Goal: Task Accomplishment & Management: Manage account settings

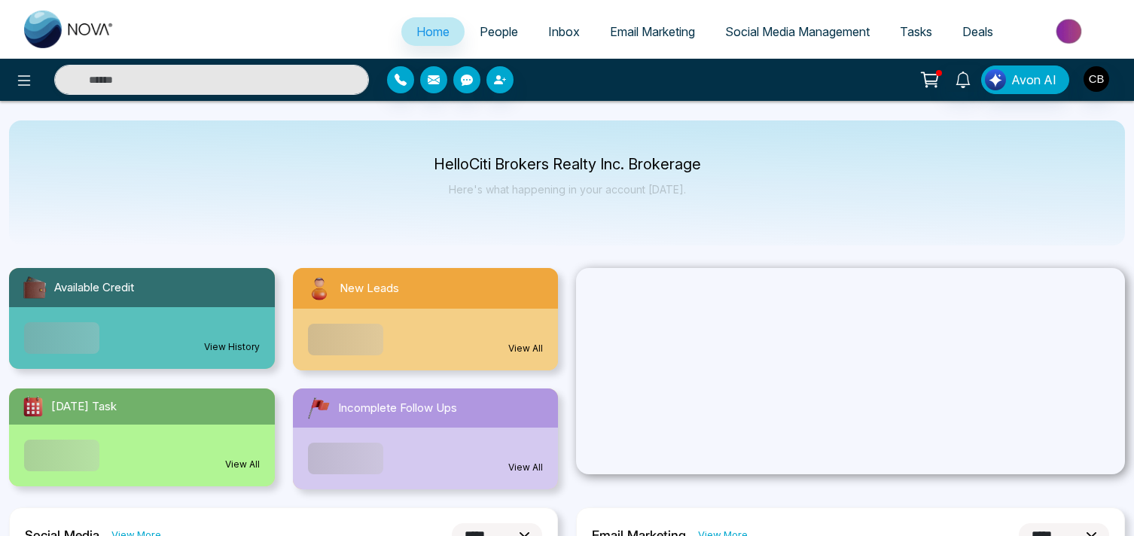
select select "*"
click at [495, 41] on link "People" at bounding box center [499, 31] width 69 height 29
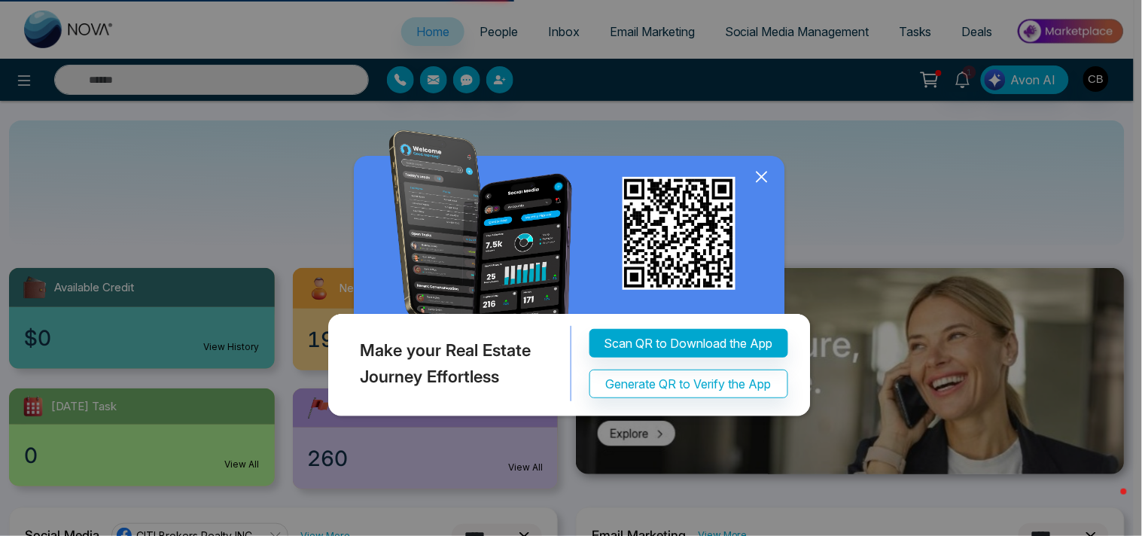
click at [761, 188] on icon at bounding box center [762, 177] width 23 height 23
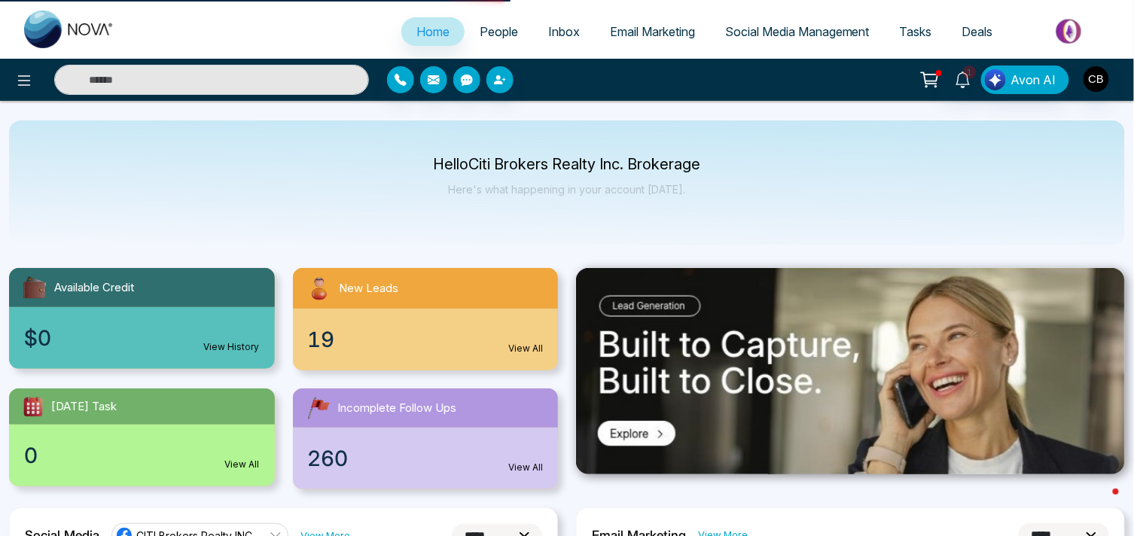
click at [99, 182] on div "Hello Citi Brokers Realty Inc. Brokerage Here's what happening in your account …" at bounding box center [567, 182] width 1116 height 125
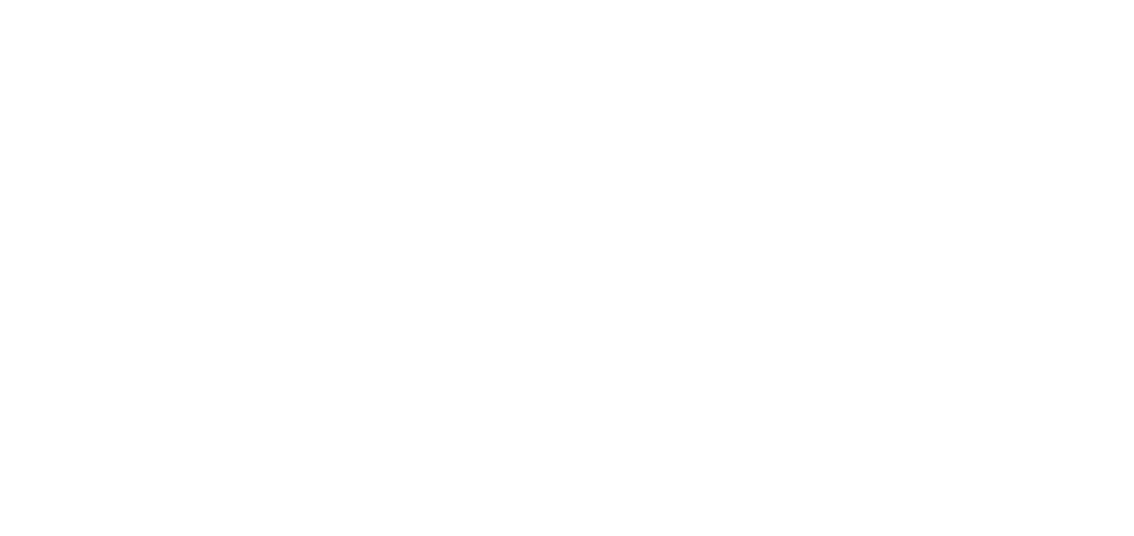
select select "*"
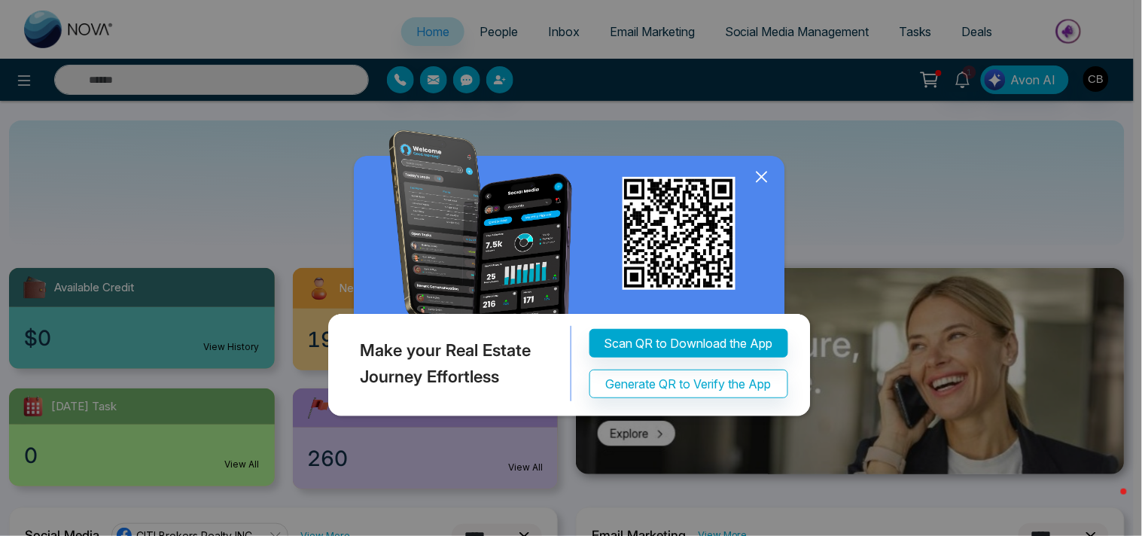
click at [763, 182] on icon at bounding box center [762, 177] width 10 height 10
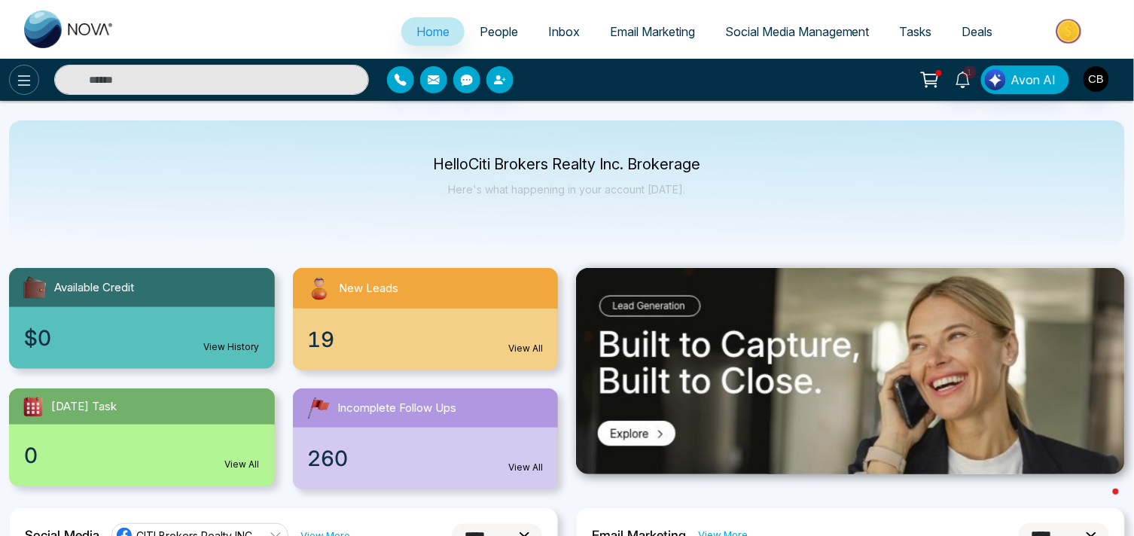
click at [20, 81] on icon at bounding box center [24, 81] width 18 height 18
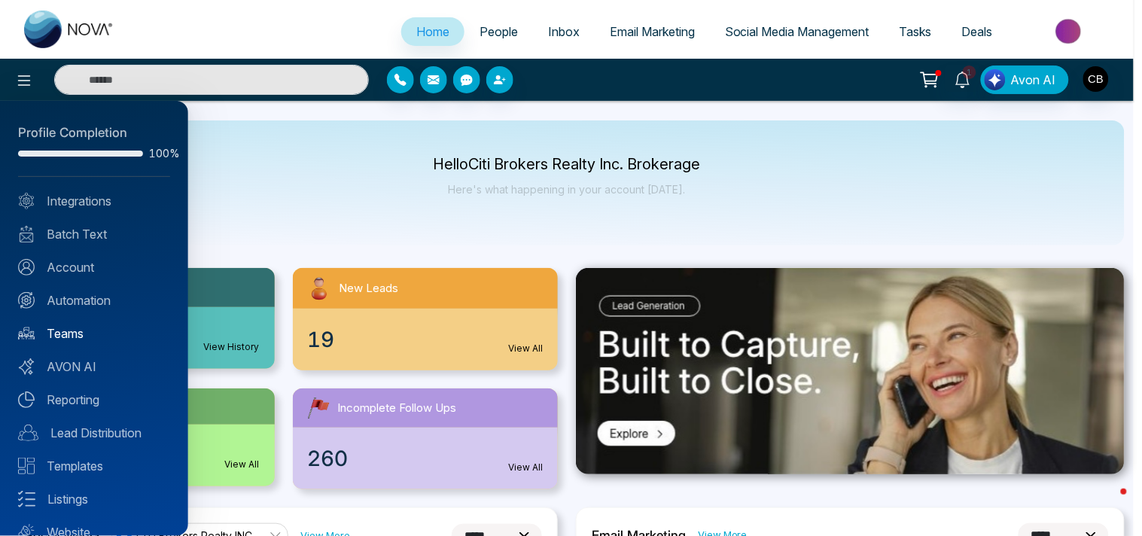
click at [55, 328] on link "Teams" at bounding box center [94, 333] width 152 height 18
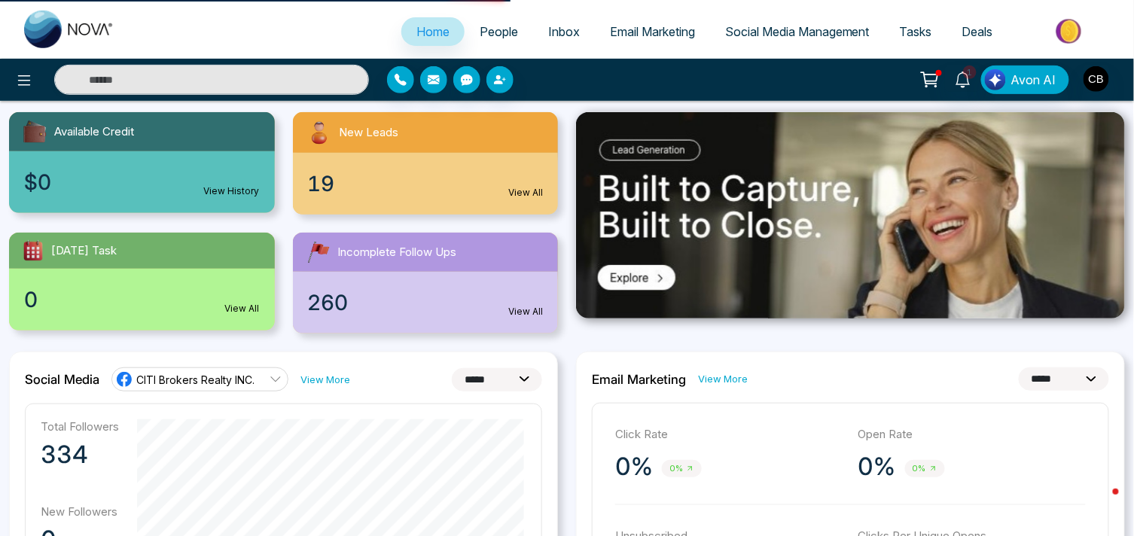
scroll to position [159, 0]
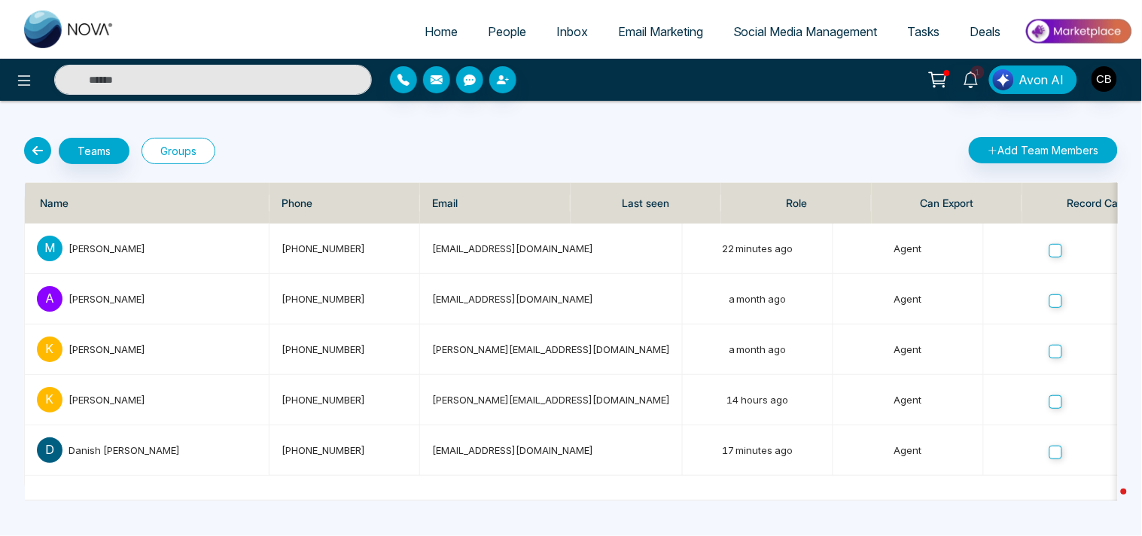
click at [193, 148] on button "Groups" at bounding box center [179, 151] width 74 height 26
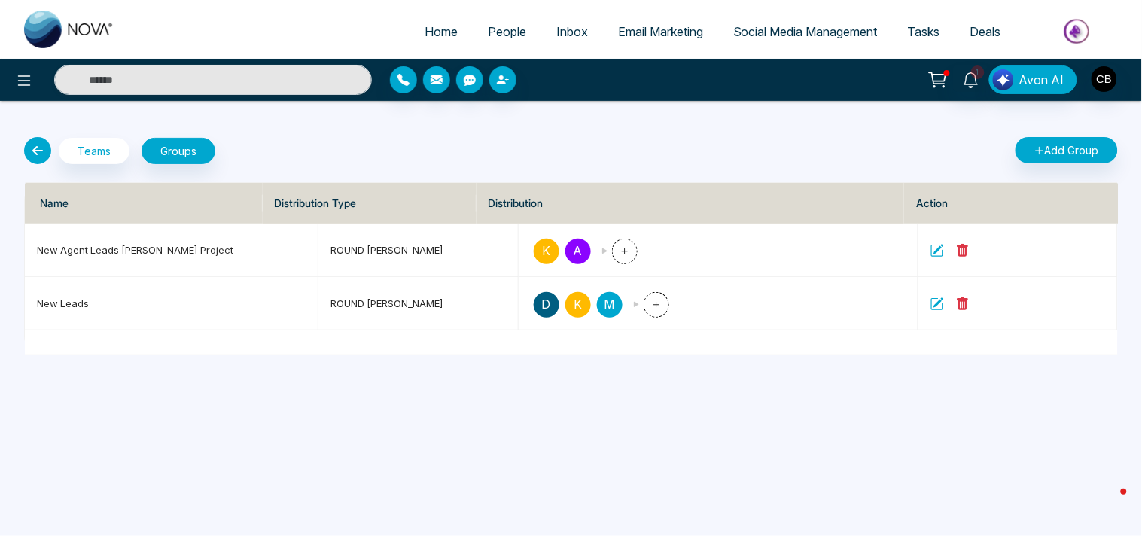
click at [493, 32] on span "People" at bounding box center [507, 31] width 38 height 15
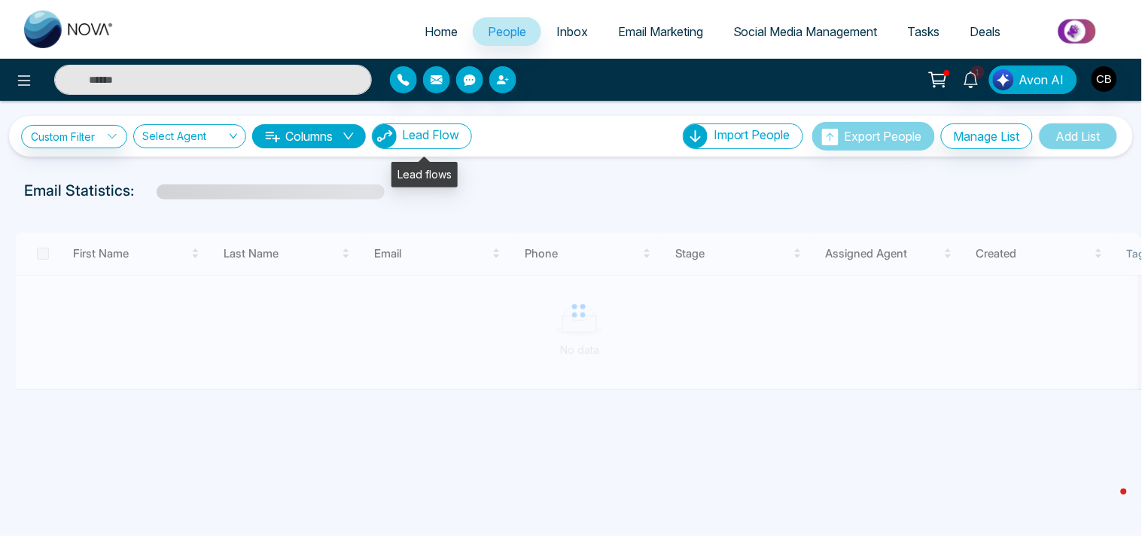
click at [422, 132] on span "Lead Flow" at bounding box center [430, 134] width 57 height 15
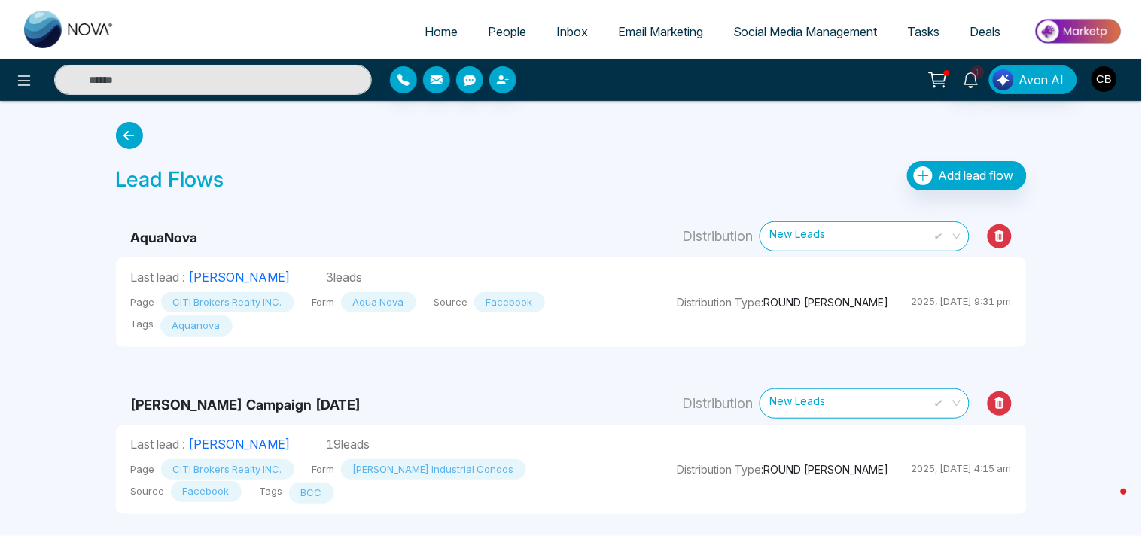
click at [1102, 84] on img "button" at bounding box center [1105, 79] width 26 height 26
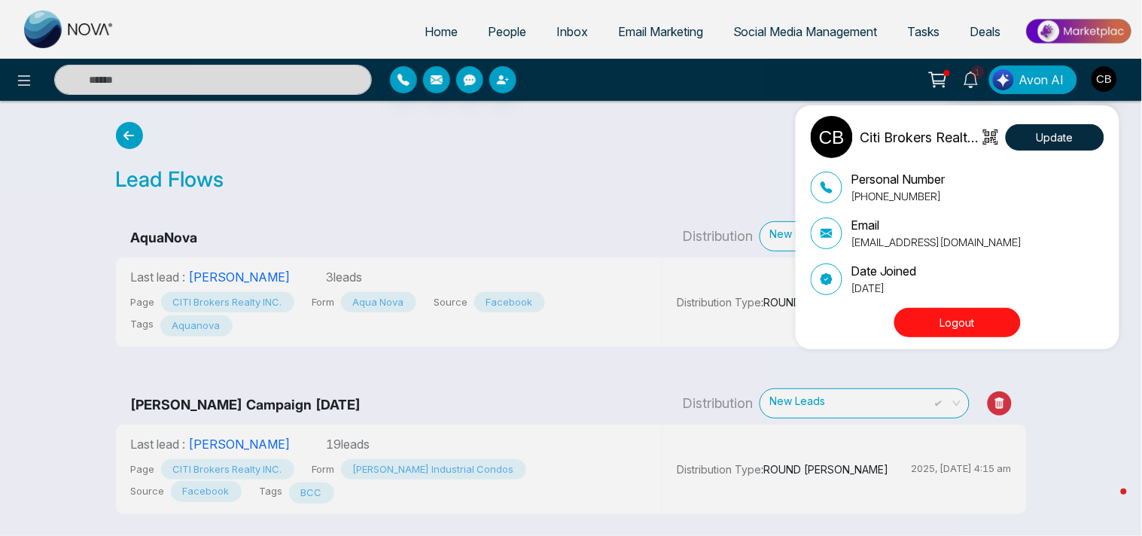
click at [935, 325] on button "Logout" at bounding box center [957, 322] width 126 height 29
